Goal: Task Accomplishment & Management: Use online tool/utility

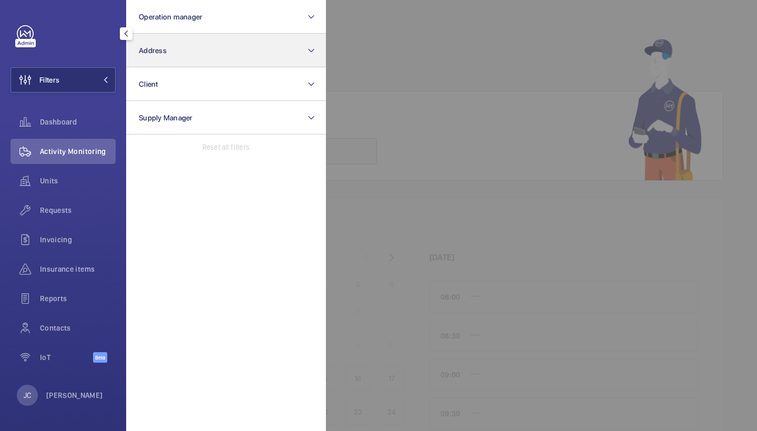
click at [190, 50] on button "Address" at bounding box center [226, 51] width 200 height 34
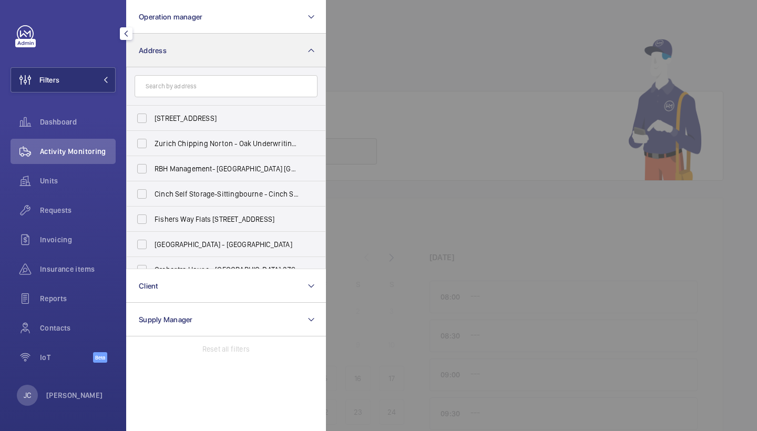
type input "c"
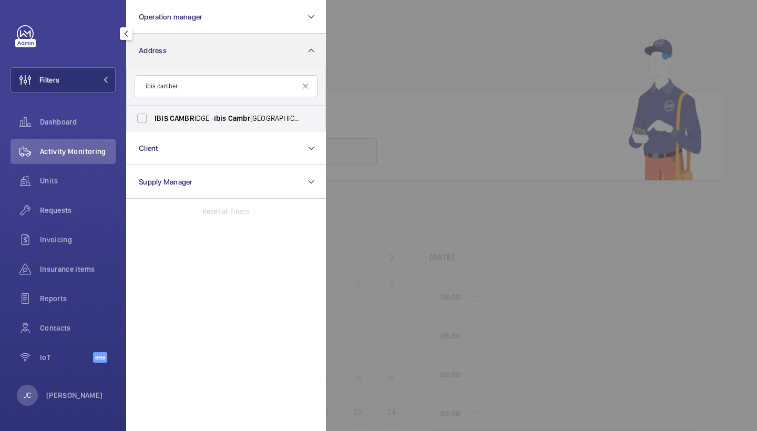
type input "ibis camber"
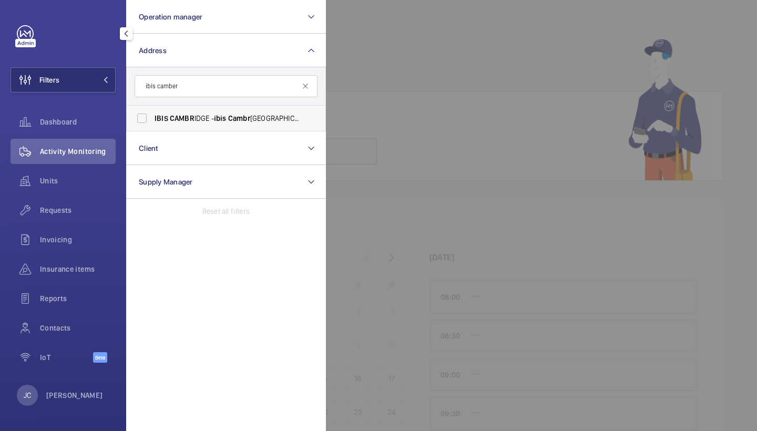
drag, startPoint x: 190, startPoint y: 50, endPoint x: 189, endPoint y: 120, distance: 69.9
click at [189, 120] on span "IBIS CAMBR IDGE - ibis Cambr idge Central Station, CAMBR IDGE CB1 2GA" at bounding box center [226, 118] width 144 height 11
click at [152, 120] on input "IBIS CAMBR IDGE - ibis Cambr idge Central Station, CAMBR IDGE CB1 2GA" at bounding box center [141, 118] width 21 height 21
checkbox input "true"
click at [61, 212] on span "Requests" at bounding box center [78, 210] width 76 height 11
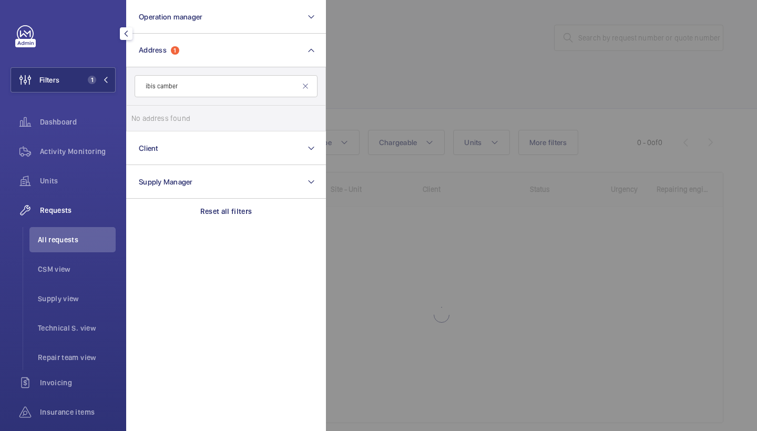
click at [347, 125] on div at bounding box center [704, 215] width 757 height 431
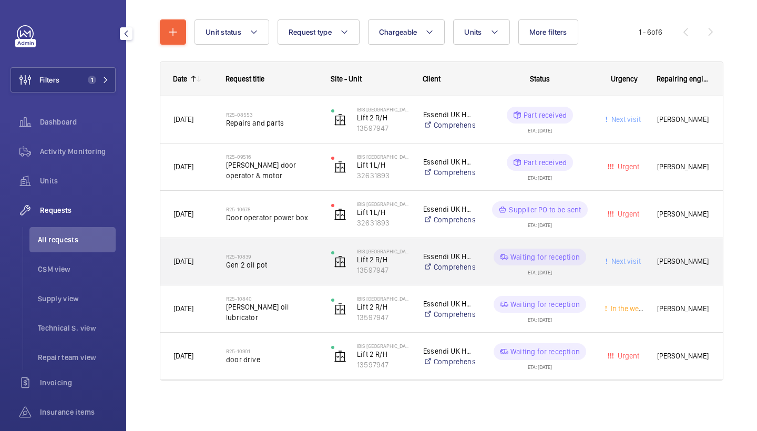
scroll to position [110, 0]
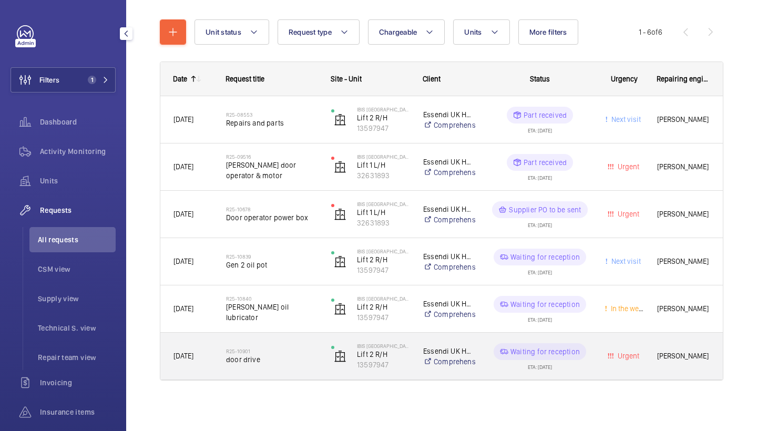
click at [247, 367] on div "R25-10901 door drive" at bounding box center [271, 356] width 91 height 30
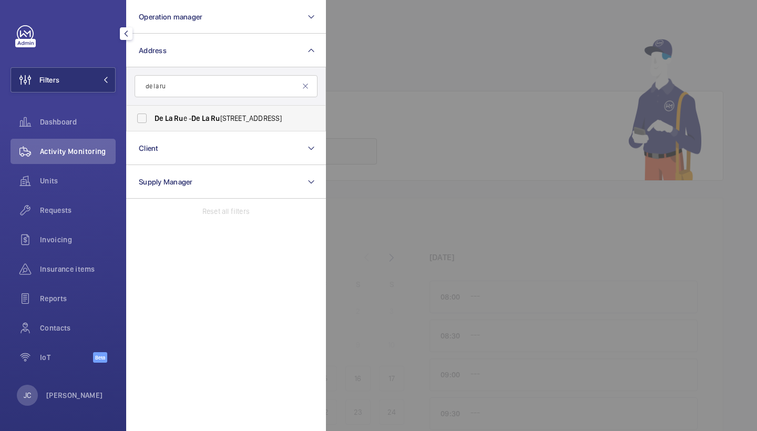
type input "de la ru"
click at [264, 112] on label "De La Ru e - [STREET_ADDRESS]" at bounding box center [218, 118] width 183 height 25
click at [152, 112] on input "De La Ru e - [STREET_ADDRESS]" at bounding box center [141, 118] width 21 height 21
checkbox input "true"
click at [89, 155] on span "Activity Monitoring" at bounding box center [78, 151] width 76 height 11
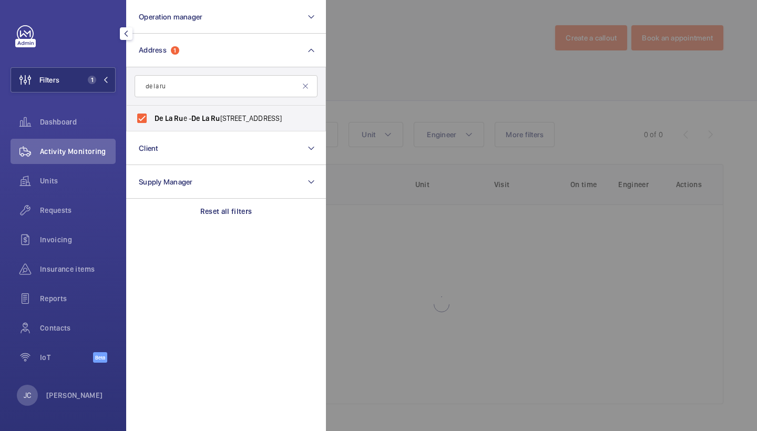
click at [390, 100] on div at bounding box center [704, 215] width 757 height 431
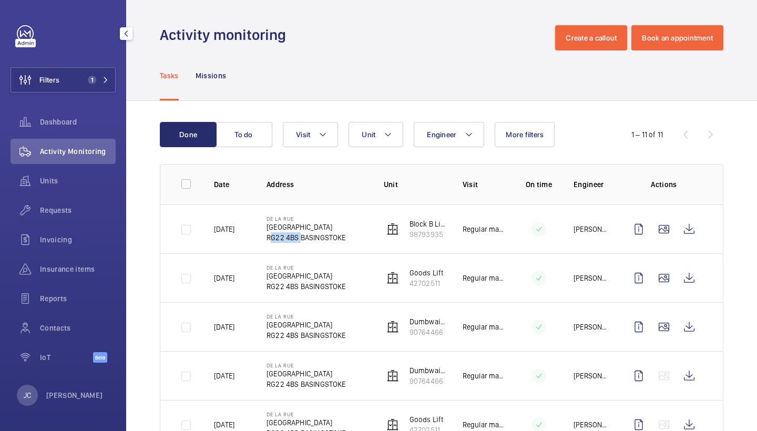
drag, startPoint x: 267, startPoint y: 237, endPoint x: 297, endPoint y: 238, distance: 29.4
click at [297, 238] on p "RG22 4BS BASINGSTOKE" at bounding box center [305, 237] width 79 height 11
copy p "RG22 4BS"
